Goal: Check status: Check status

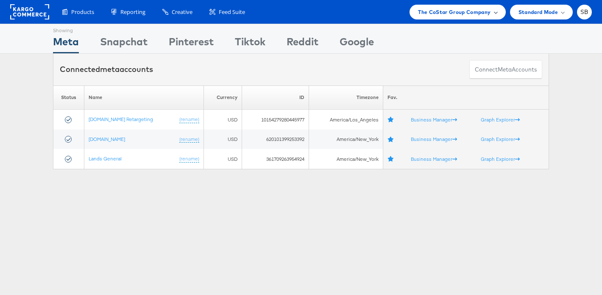
click at [439, 16] on span "The CoStar Group Company" at bounding box center [454, 12] width 72 height 9
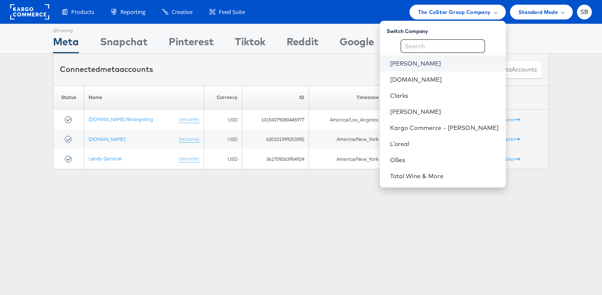
click at [435, 61] on link "[PERSON_NAME]" at bounding box center [444, 63] width 109 height 8
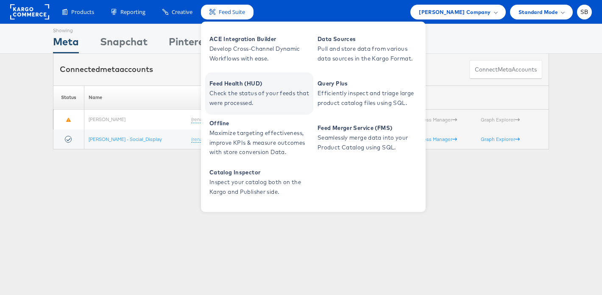
click at [277, 99] on span "Check the status of your feeds that were processed." at bounding box center [260, 98] width 102 height 19
